Goal: Task Accomplishment & Management: Manage account settings

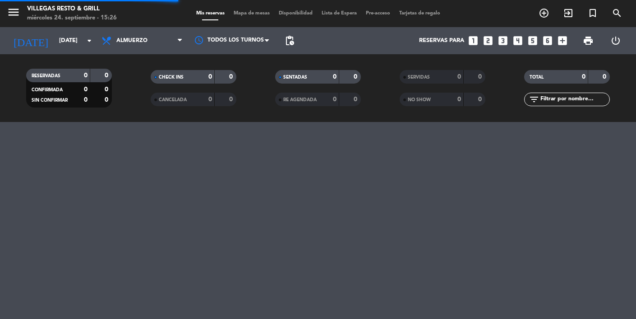
click at [620, 299] on div at bounding box center [318, 220] width 636 height 197
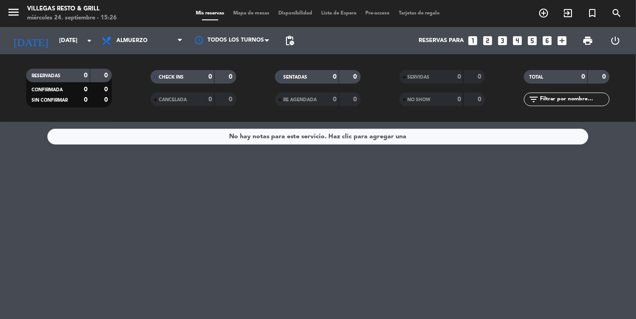
click at [55, 35] on input "[DATE]" at bounding box center [94, 40] width 78 height 16
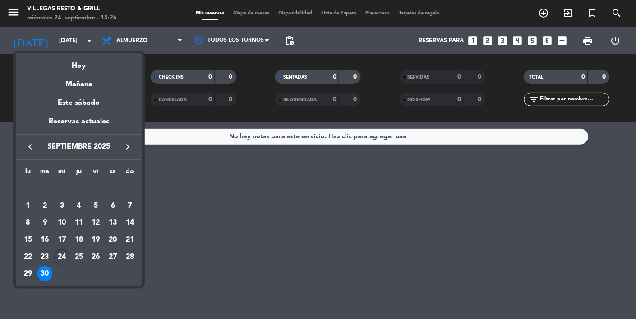
click at [97, 264] on td "26" at bounding box center [96, 256] width 17 height 17
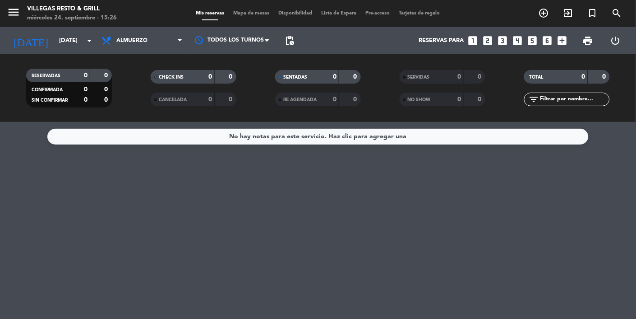
type input "[DATE]"
click at [145, 32] on span "Almuerzo" at bounding box center [142, 41] width 90 height 20
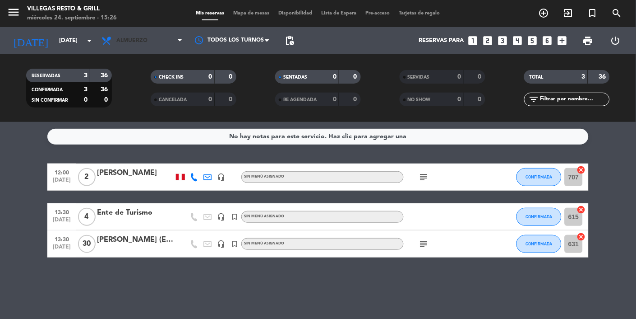
click at [112, 32] on span "Almuerzo" at bounding box center [142, 41] width 90 height 20
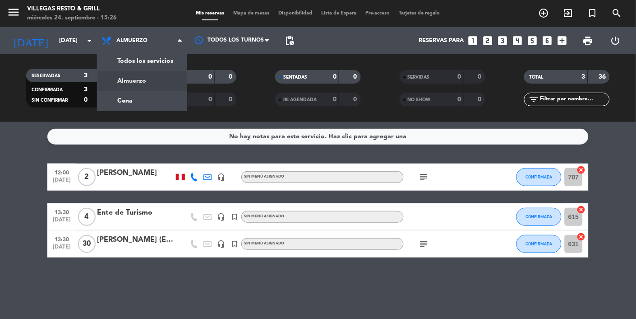
click at [121, 104] on div "menu [PERSON_NAME] Resto & Grill [DATE] 24. septiembre - 15:26 Mis reservas Map…" at bounding box center [318, 61] width 636 height 122
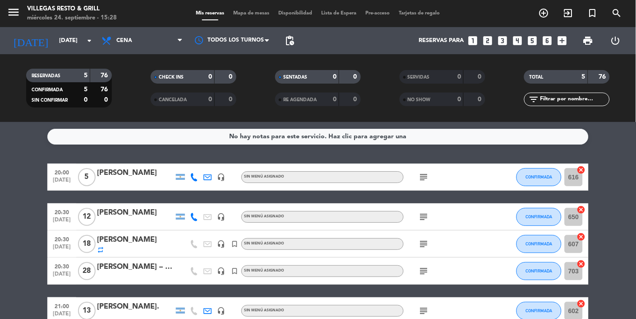
scroll to position [56, 0]
click at [426, 238] on icon "subject" at bounding box center [424, 243] width 11 height 11
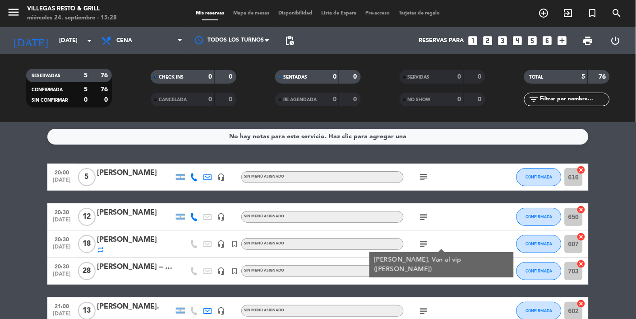
click at [567, 235] on input "607" at bounding box center [574, 244] width 18 height 18
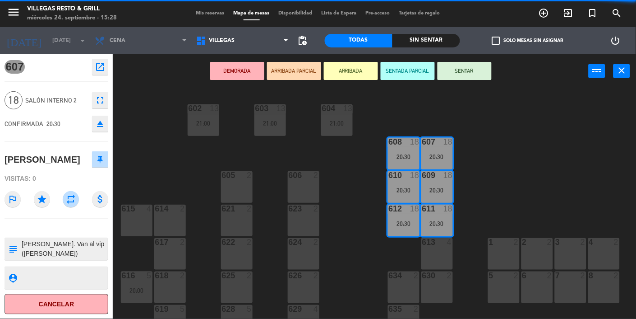
click at [616, 73] on button "close" at bounding box center [622, 71] width 17 height 14
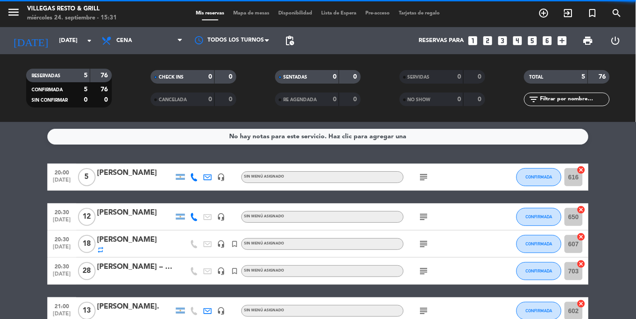
click at [426, 275] on icon "subject" at bounding box center [424, 270] width 11 height 11
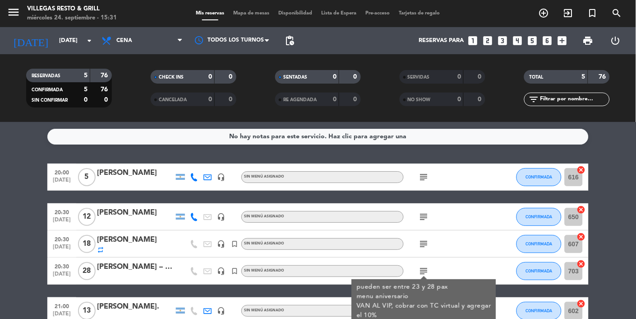
click at [367, 318] on div "No hay notas para este servicio. Haz clic para agregar una 20:00 [DATE] 5 [PERS…" at bounding box center [318, 220] width 636 height 197
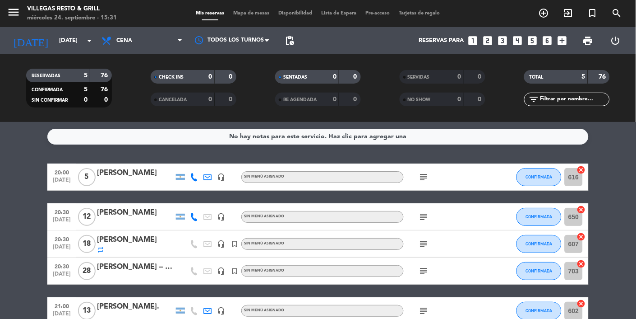
click at [425, 241] on icon "subject" at bounding box center [424, 243] width 11 height 11
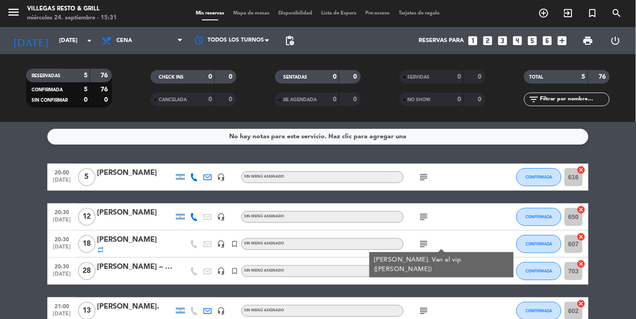
click at [404, 318] on div "No hay notas para este servicio. Haz clic para agregar una 20:00 [DATE] 5 [PERS…" at bounding box center [318, 220] width 636 height 197
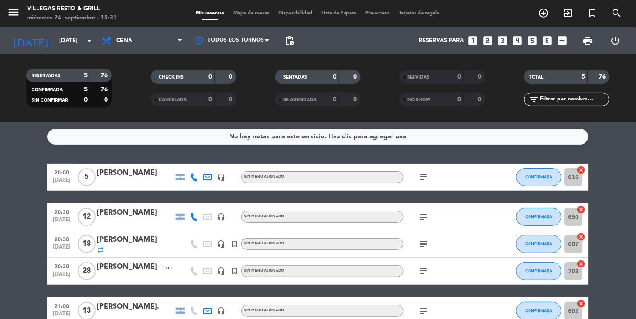
click at [409, 318] on div "No hay notas para este servicio. Haz clic para agregar una 20:00 [DATE] 5 [PERS…" at bounding box center [318, 220] width 636 height 197
click at [426, 274] on icon "subject" at bounding box center [424, 270] width 11 height 11
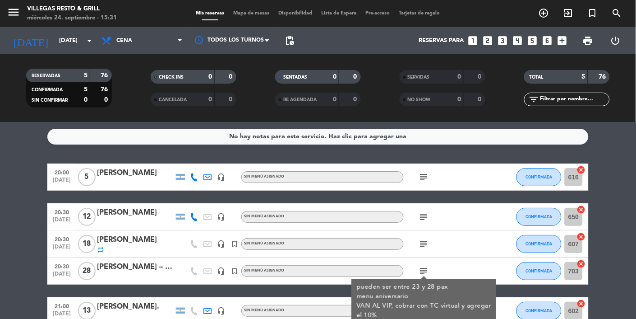
click at [385, 318] on div "No hay notas para este servicio. Haz clic para agregar una 20:00 [DATE] 5 [PERS…" at bounding box center [318, 220] width 636 height 197
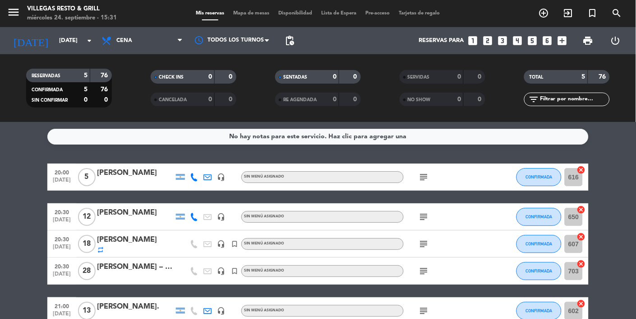
click at [424, 310] on icon "subject" at bounding box center [424, 310] width 11 height 11
click at [404, 318] on div "No hay notas para este servicio. Haz clic para agregar una 20:00 [DATE] 5 [PERS…" at bounding box center [318, 220] width 636 height 197
click at [425, 248] on icon "subject" at bounding box center [424, 243] width 11 height 11
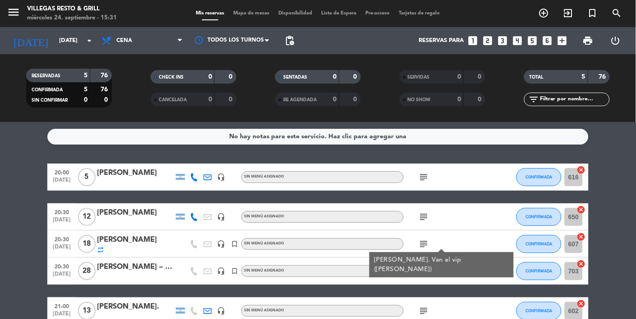
click at [389, 318] on div "No hay notas para este servicio. Haz clic para agregar una 20:00 [DATE] 5 [PERS…" at bounding box center [318, 220] width 636 height 197
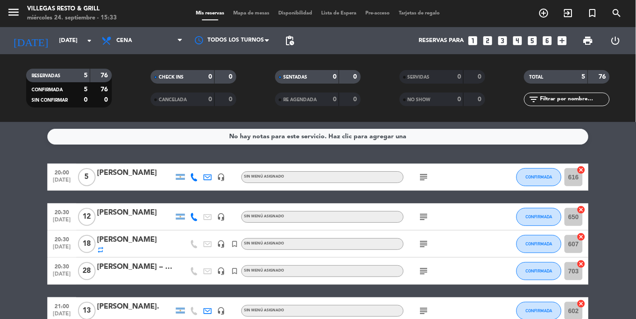
scroll to position [56, 0]
click at [569, 235] on input "607" at bounding box center [574, 244] width 18 height 18
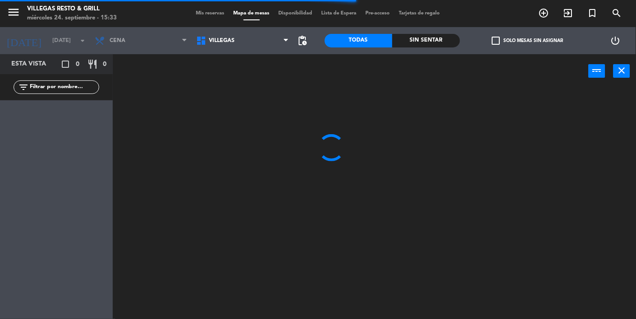
click at [615, 74] on button "close" at bounding box center [622, 71] width 17 height 14
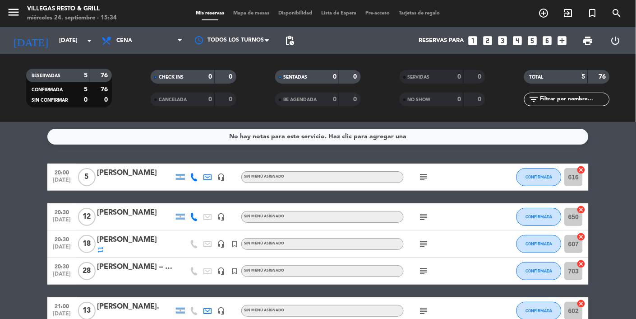
click at [425, 230] on div "subject" at bounding box center [444, 243] width 81 height 27
click at [427, 230] on div "subject" at bounding box center [444, 243] width 81 height 27
click at [478, 257] on div "20:30 [DATE] [PERSON_NAME] – MSD headset_mic turned_in_not Sin menú asignado su…" at bounding box center [317, 270] width 541 height 27
click at [575, 262] on input "703" at bounding box center [574, 271] width 18 height 18
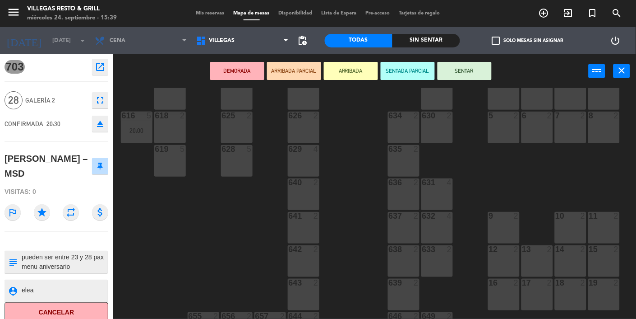
scroll to position [172, 0]
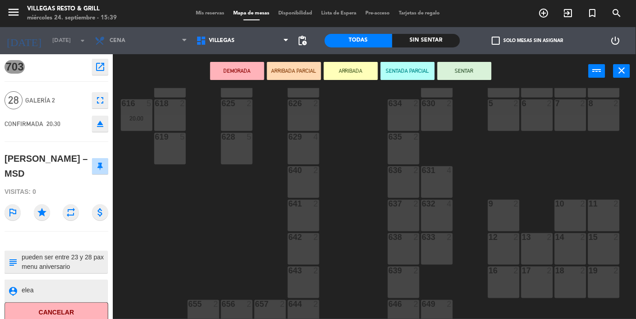
click at [371, 231] on div "602 13 21:00 603 13 21:00 604 13 21:00 608 18 20:30 607 18 20:30 605 2 606 2 61…" at bounding box center [377, 203] width 517 height 231
click at [371, 226] on div "602 13 21:00 603 13 21:00 604 13 21:00 608 18 20:30 607 18 20:30 605 2 606 2 61…" at bounding box center [377, 203] width 517 height 231
click at [373, 235] on div "602 13 21:00 603 13 21:00 604 13 21:00 608 18 20:30 607 18 20:30 605 2 606 2 61…" at bounding box center [377, 203] width 517 height 231
click at [381, 236] on div "638" at bounding box center [388, 237] width 15 height 8
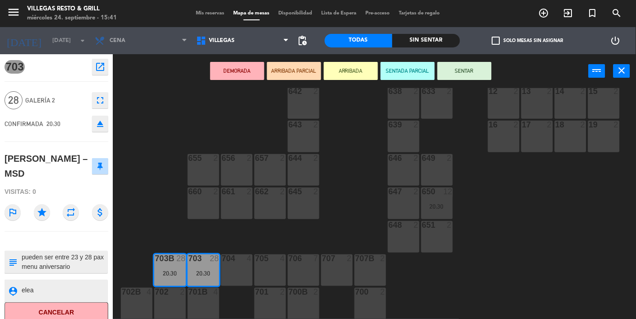
scroll to position [74, 0]
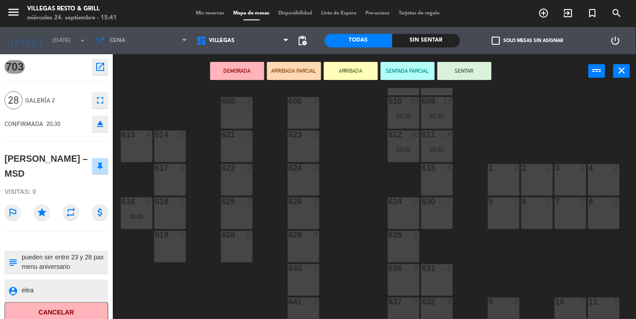
click at [627, 72] on icon "close" at bounding box center [622, 70] width 11 height 11
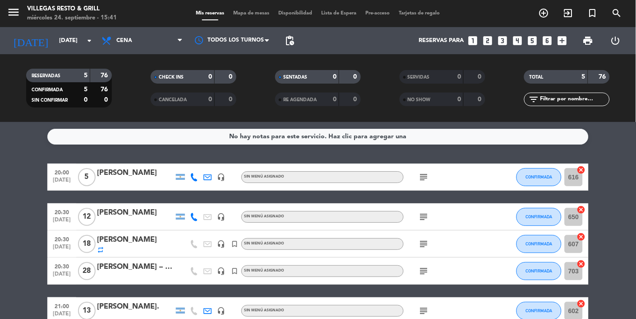
click at [424, 238] on icon "subject" at bounding box center [424, 243] width 11 height 11
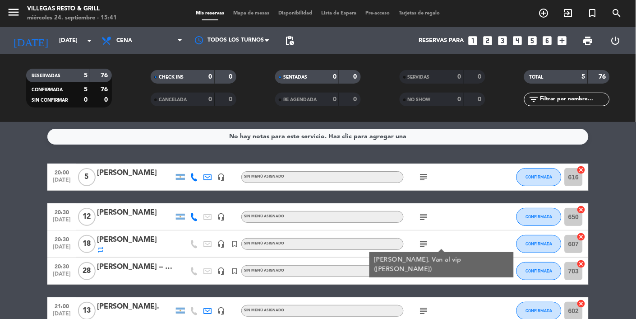
click at [419, 265] on icon "subject" at bounding box center [424, 270] width 11 height 11
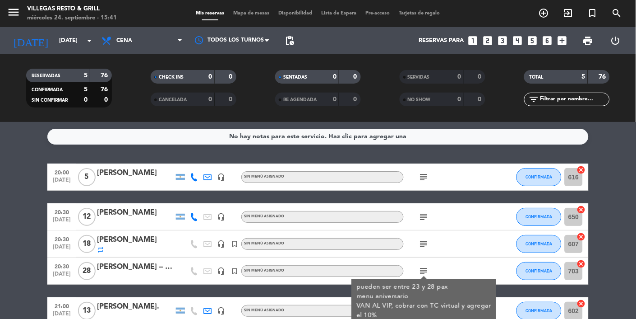
click at [426, 238] on icon "subject" at bounding box center [424, 243] width 11 height 11
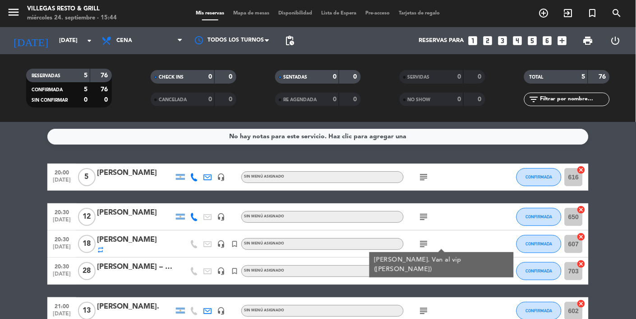
click at [82, 42] on input "[DATE]" at bounding box center [94, 40] width 78 height 16
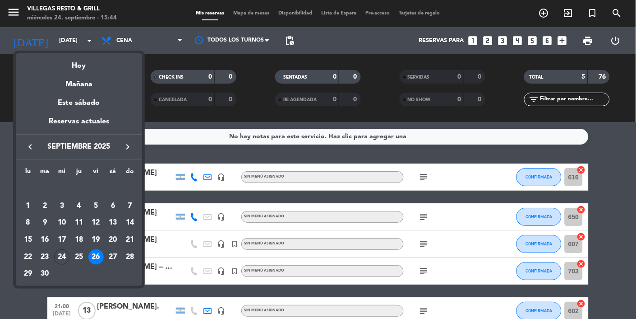
click at [112, 263] on div "27" at bounding box center [112, 256] width 15 height 15
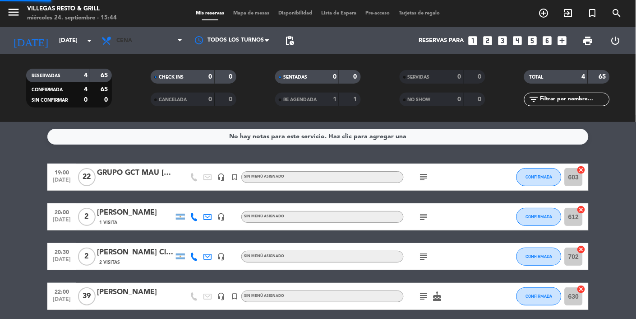
click at [148, 49] on span "Cena" at bounding box center [142, 41] width 90 height 20
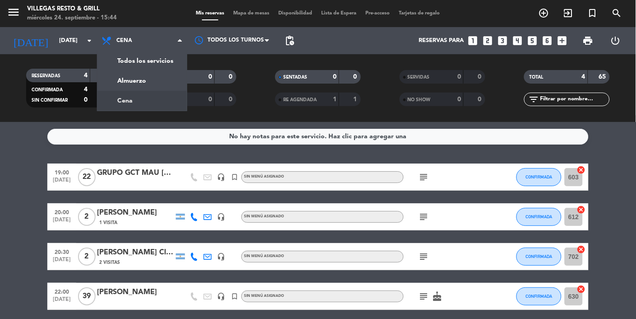
click at [130, 77] on div "menu [PERSON_NAME] Resto & Grill [DATE] 24. septiembre - 15:44 Mis reservas Map…" at bounding box center [318, 61] width 636 height 122
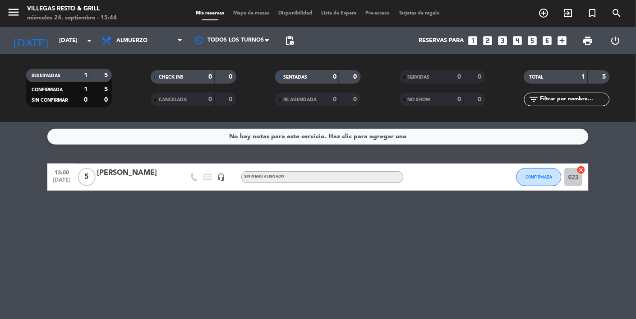
click at [55, 41] on input "[DATE]" at bounding box center [94, 40] width 78 height 16
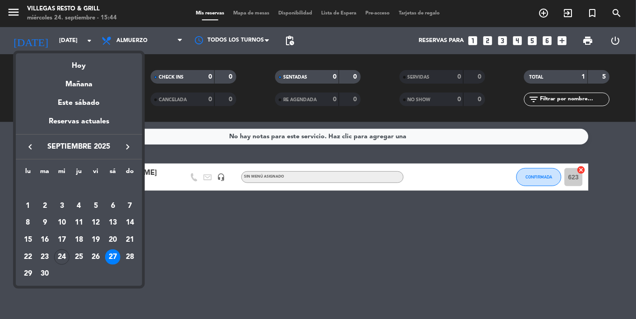
click at [129, 263] on div "28" at bounding box center [129, 256] width 15 height 15
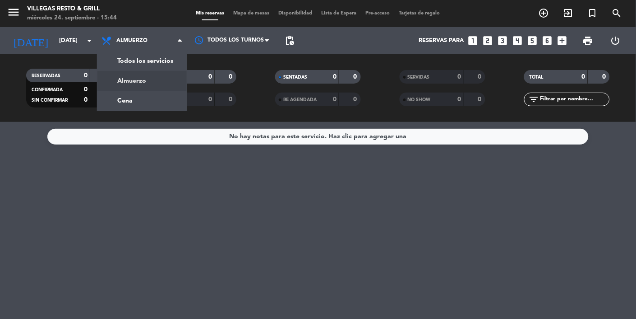
click at [132, 106] on div "menu [PERSON_NAME] Resto & Grill [DATE] 24. septiembre - 15:44 Mis reservas Map…" at bounding box center [318, 61] width 636 height 122
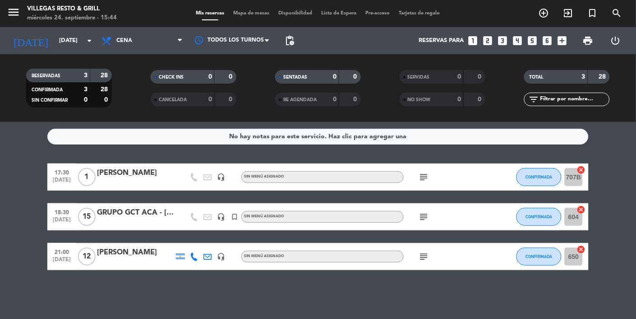
click at [55, 35] on input "[DATE]" at bounding box center [94, 40] width 78 height 16
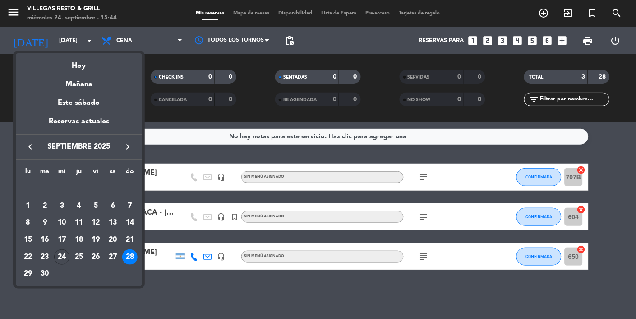
click at [80, 259] on div "25" at bounding box center [78, 256] width 15 height 15
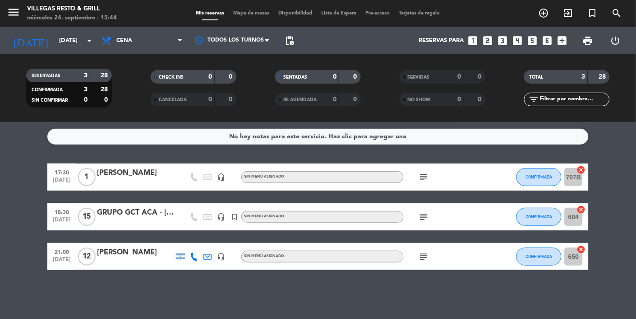
type input "[DEMOGRAPHIC_DATA][DATE]"
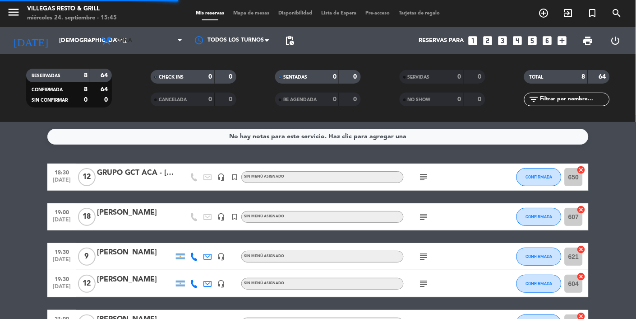
click at [154, 46] on span "Cena" at bounding box center [142, 41] width 90 height 20
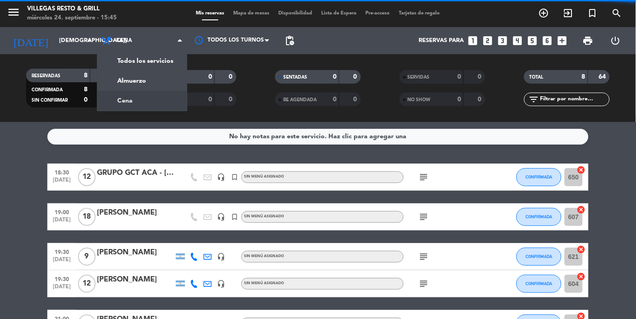
click at [171, 84] on div "menu [PERSON_NAME] Resto & Grill [DATE] 24. septiembre - 15:45 Mis reservas Map…" at bounding box center [318, 61] width 636 height 122
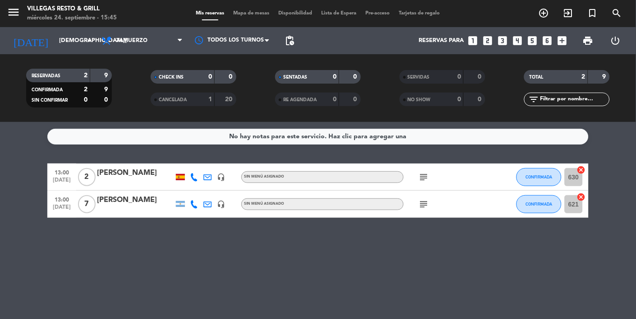
click at [427, 207] on icon "subject" at bounding box center [424, 204] width 11 height 11
click at [480, 275] on div "No hay notas para este servicio. Haz clic para agregar una 13:00 [DATE] 2 [PERS…" at bounding box center [318, 220] width 636 height 197
click at [566, 184] on input "630" at bounding box center [574, 177] width 18 height 18
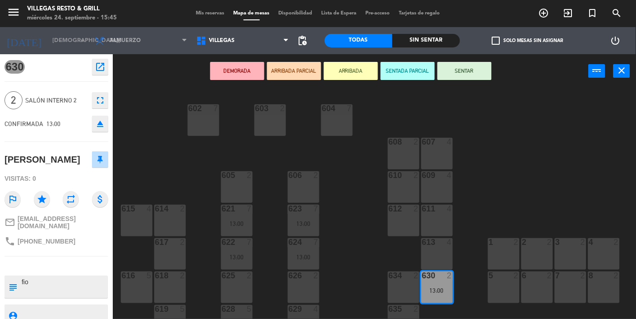
click at [319, 231] on div "623 7 13:00" at bounding box center [304, 220] width 32 height 32
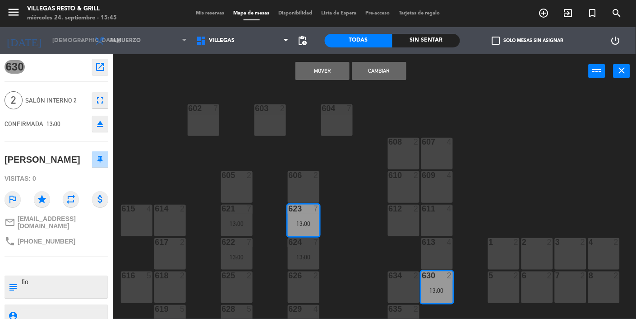
click at [313, 227] on div "623 7 13:00" at bounding box center [304, 220] width 32 height 32
click at [358, 219] on div "602 7 603 2 604 7 608 2 607 4 605 2 606 2 610 2 609 4 621 7 13:00 623 7 13:00 6…" at bounding box center [377, 203] width 517 height 231
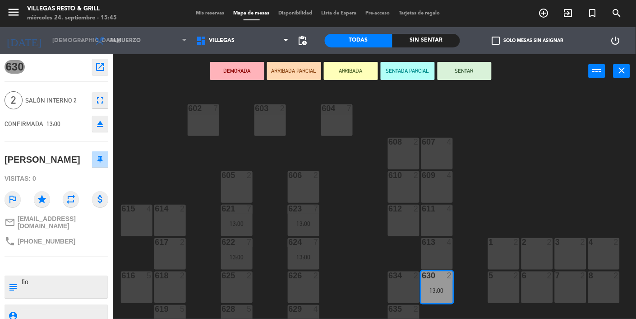
click at [618, 75] on icon "close" at bounding box center [622, 70] width 11 height 11
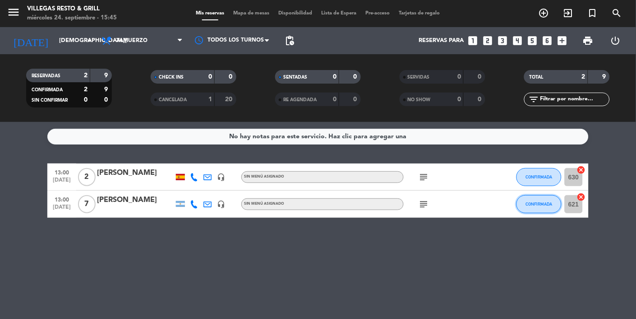
click at [559, 208] on button "CONFIRMADA" at bounding box center [539, 204] width 45 height 18
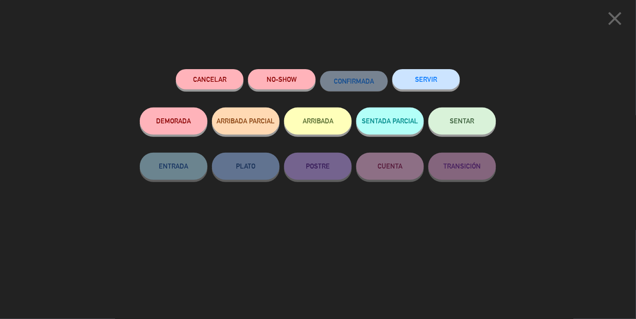
click at [609, 76] on div "close Cancelar NO-SHOW CONFIRMADA SERVIR DEMORADA ARRIBADA PARCIAL ARRIBADA SEN…" at bounding box center [318, 159] width 636 height 319
click at [611, 18] on icon "close" at bounding box center [615, 18] width 23 height 23
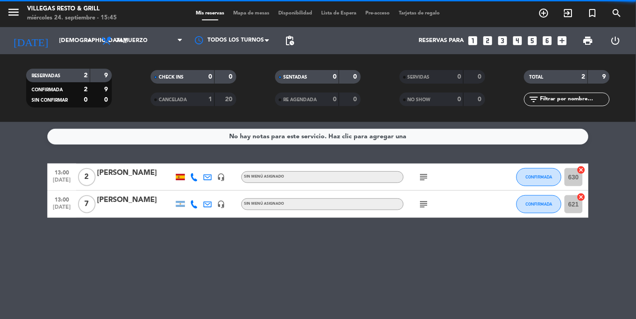
click at [566, 208] on input "621" at bounding box center [574, 204] width 18 height 18
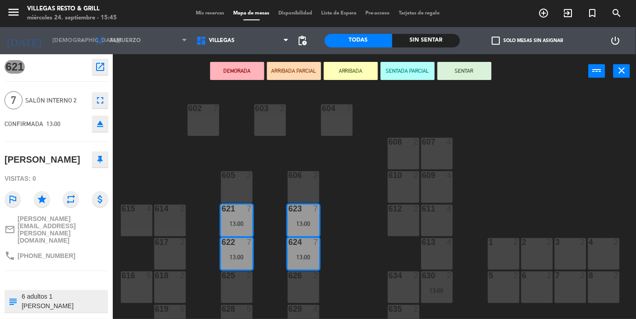
click at [332, 129] on div "604 7" at bounding box center [337, 120] width 32 height 32
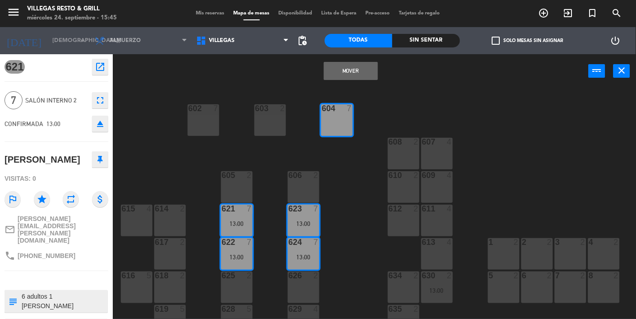
click at [353, 72] on button "Mover" at bounding box center [351, 71] width 54 height 18
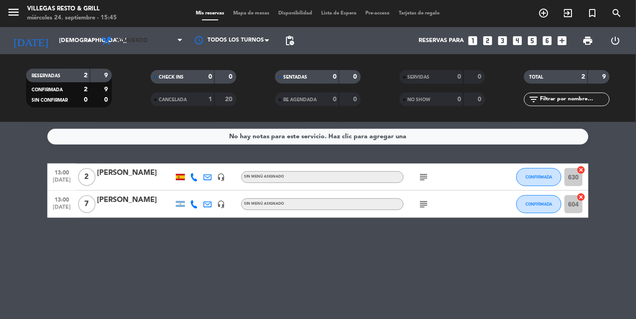
click at [157, 48] on span "Almuerzo" at bounding box center [142, 41] width 90 height 20
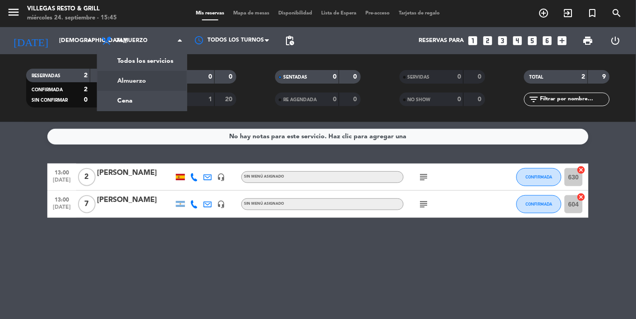
click at [168, 109] on div "menu [PERSON_NAME] Resto & Grill [DATE] 24. septiembre - 15:45 Mis reservas Map…" at bounding box center [318, 61] width 636 height 122
